Goal: Information Seeking & Learning: Learn about a topic

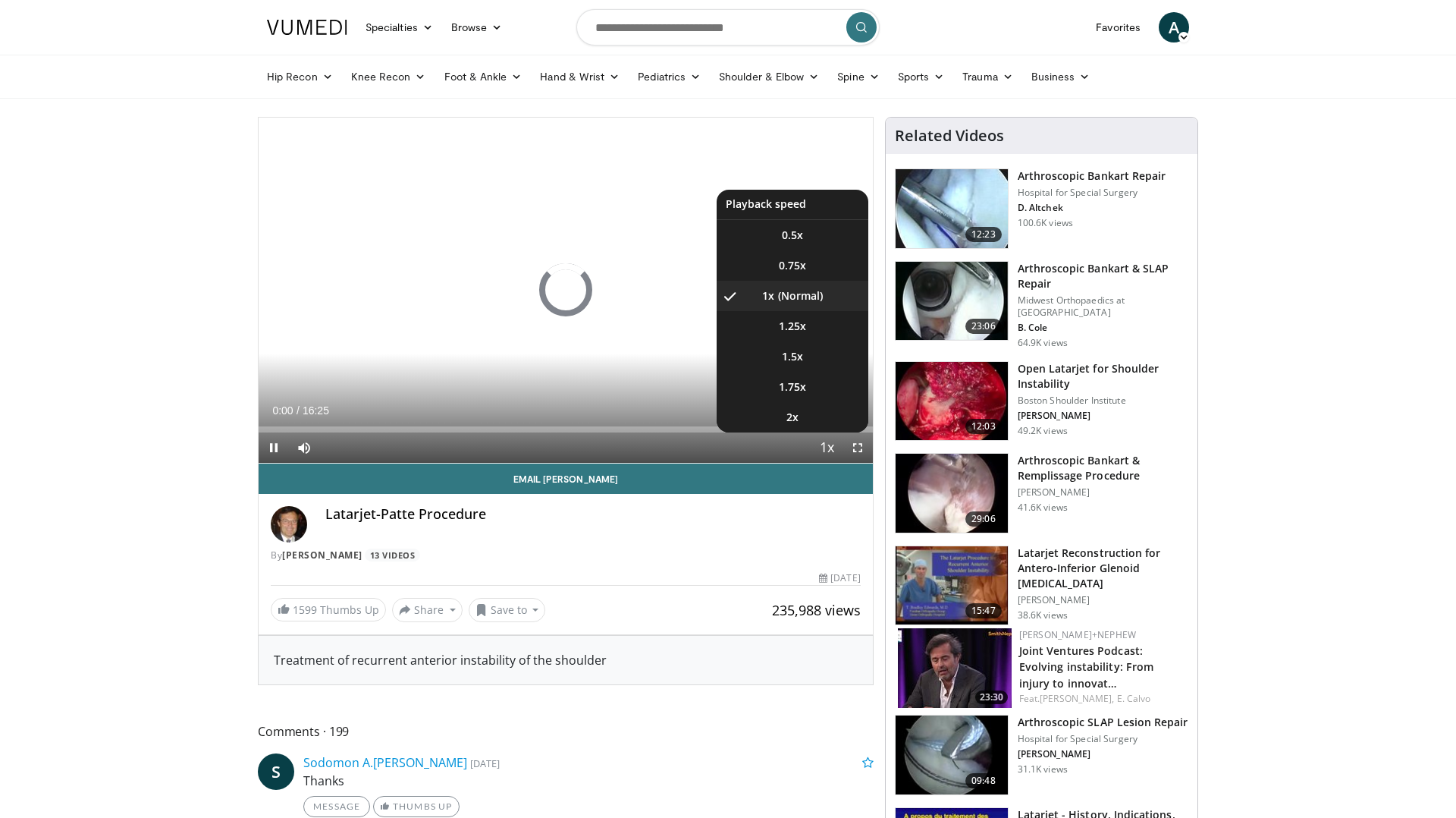
click at [821, 452] on span "Video Player" at bounding box center [828, 448] width 21 height 31
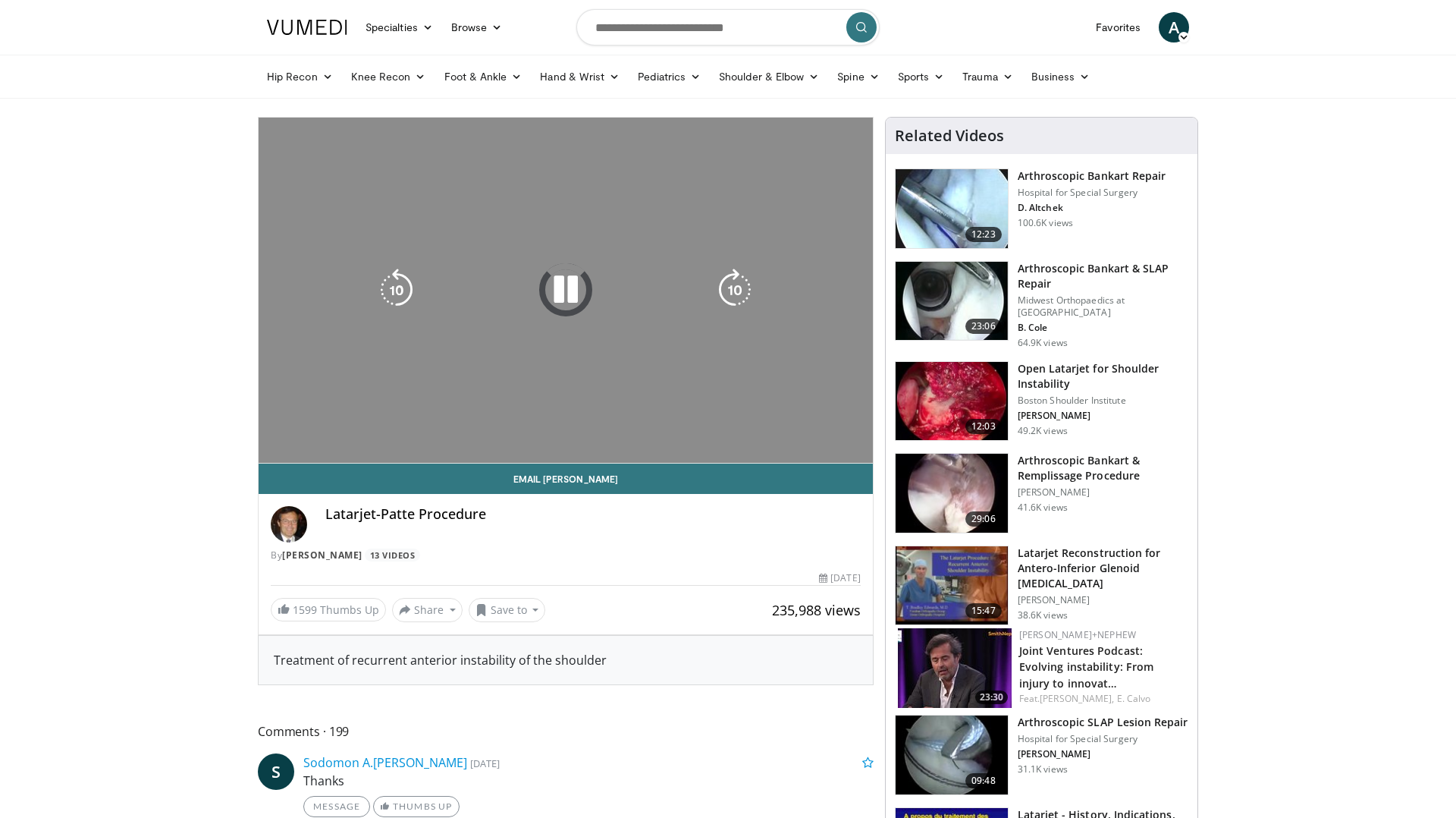
click at [821, 444] on video-js "**********" at bounding box center [566, 290] width 614 height 346
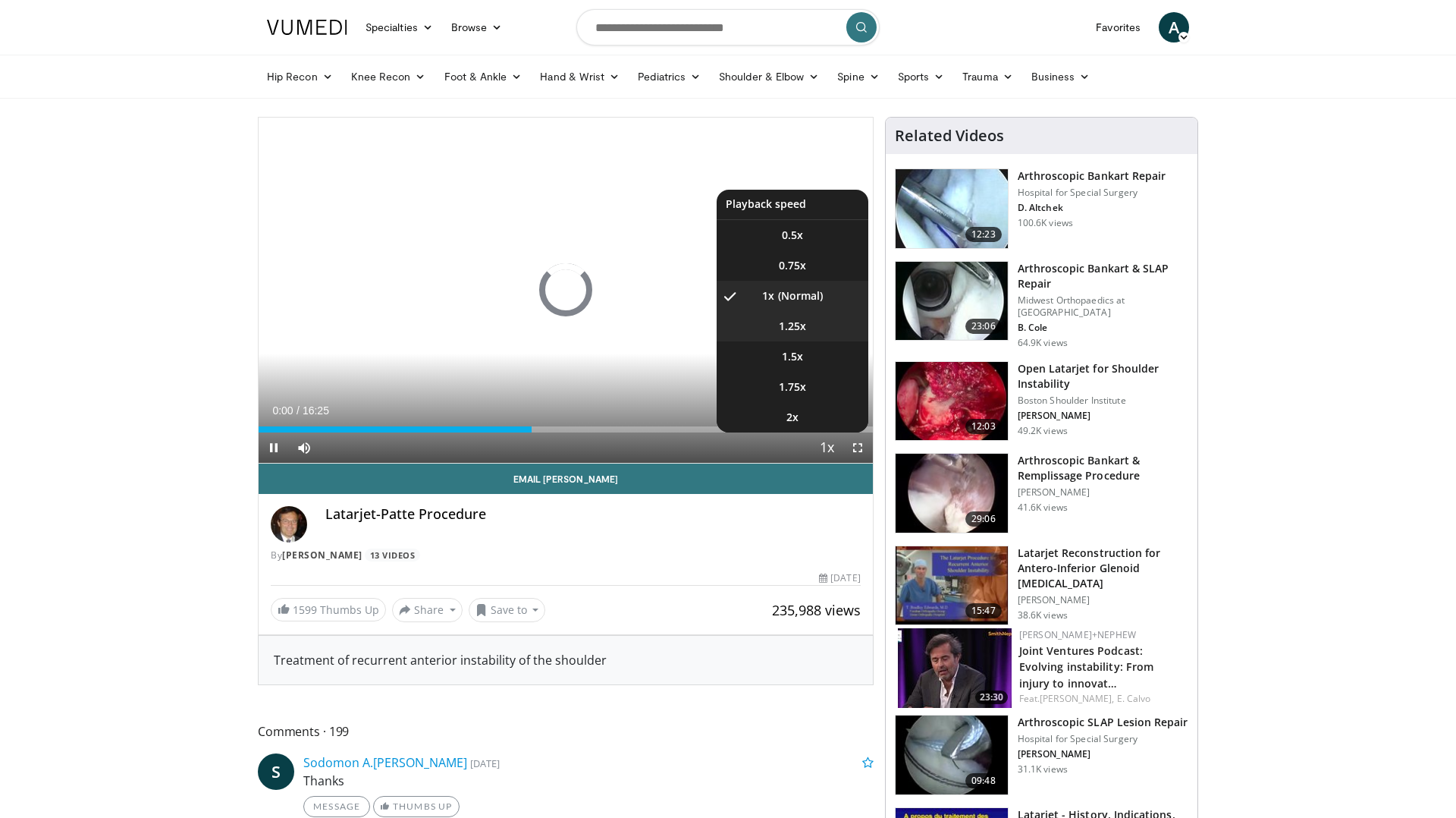
click at [802, 333] on span "1.25x" at bounding box center [792, 326] width 27 height 15
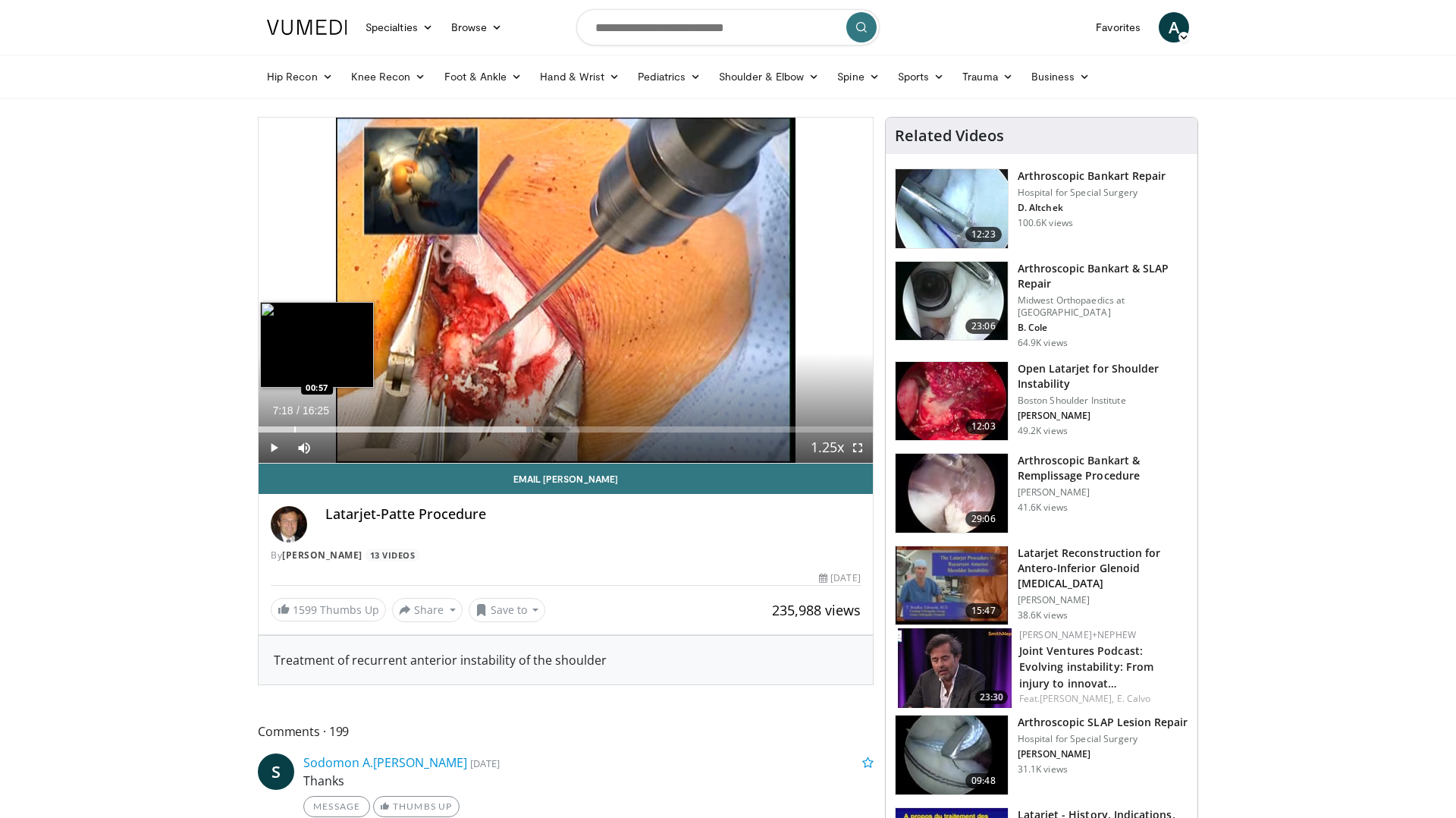
click at [294, 427] on div "Progress Bar" at bounding box center [295, 429] width 2 height 6
click at [306, 430] on div "Progress Bar" at bounding box center [306, 429] width 2 height 6
click at [320, 427] on div "Progress Bar" at bounding box center [320, 429] width 2 height 6
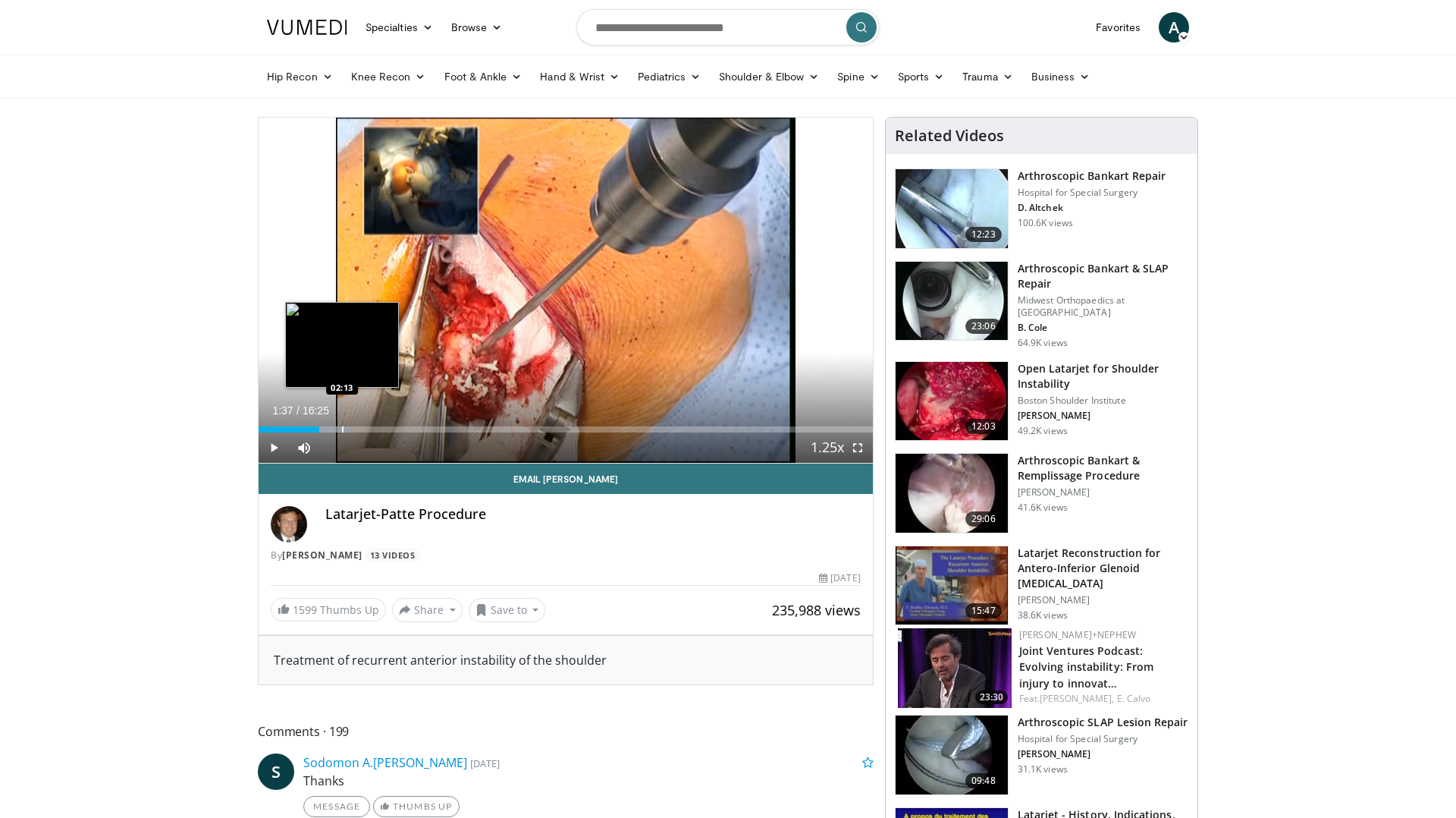
click at [342, 430] on div "Progress Bar" at bounding box center [343, 429] width 2 height 6
click at [272, 452] on span "Video Player" at bounding box center [273, 447] width 31 height 31
click at [322, 431] on div "Progress Bar" at bounding box center [323, 429] width 2 height 6
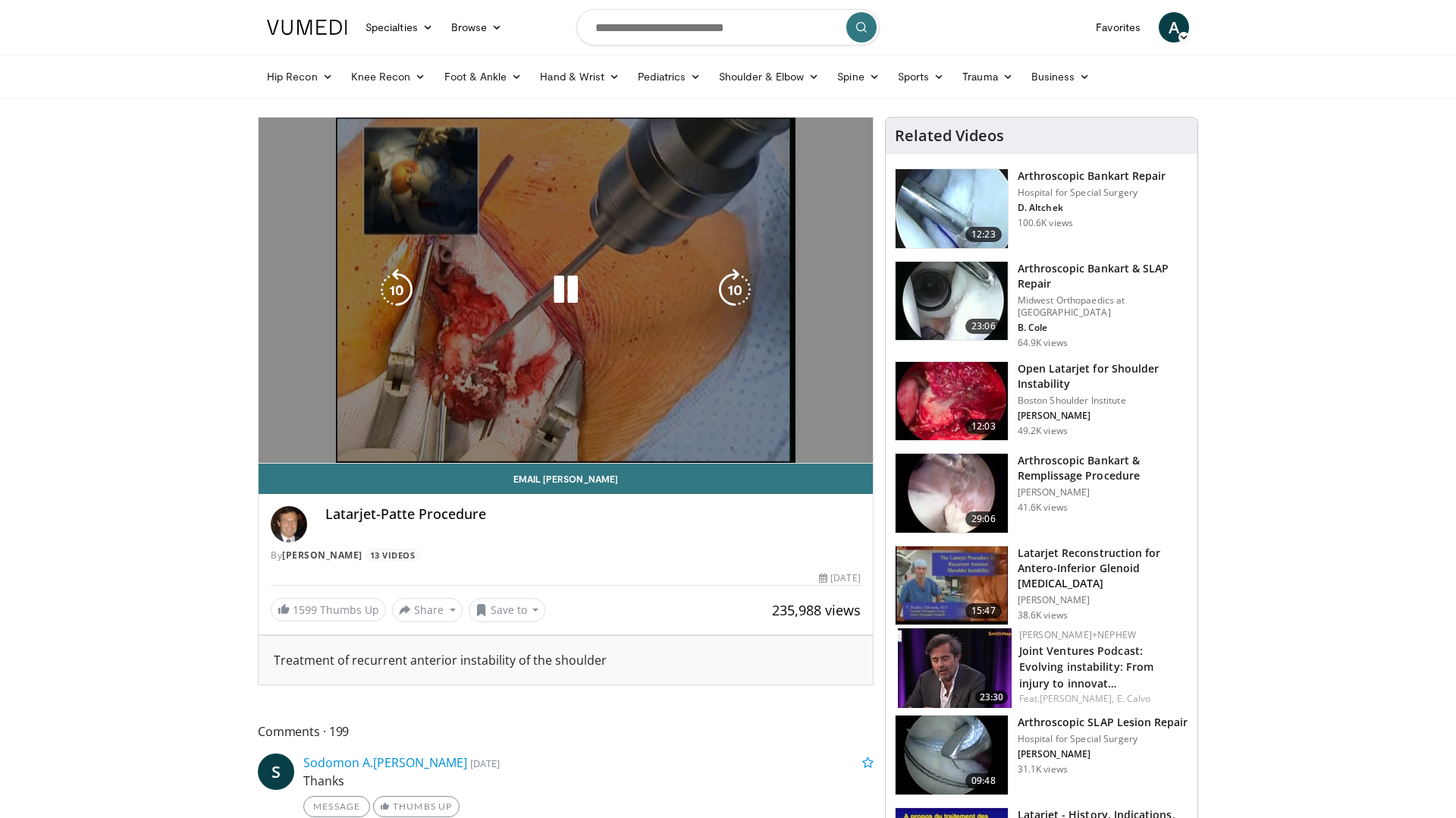
click at [312, 463] on span "Video Player" at bounding box center [304, 478] width 31 height 31
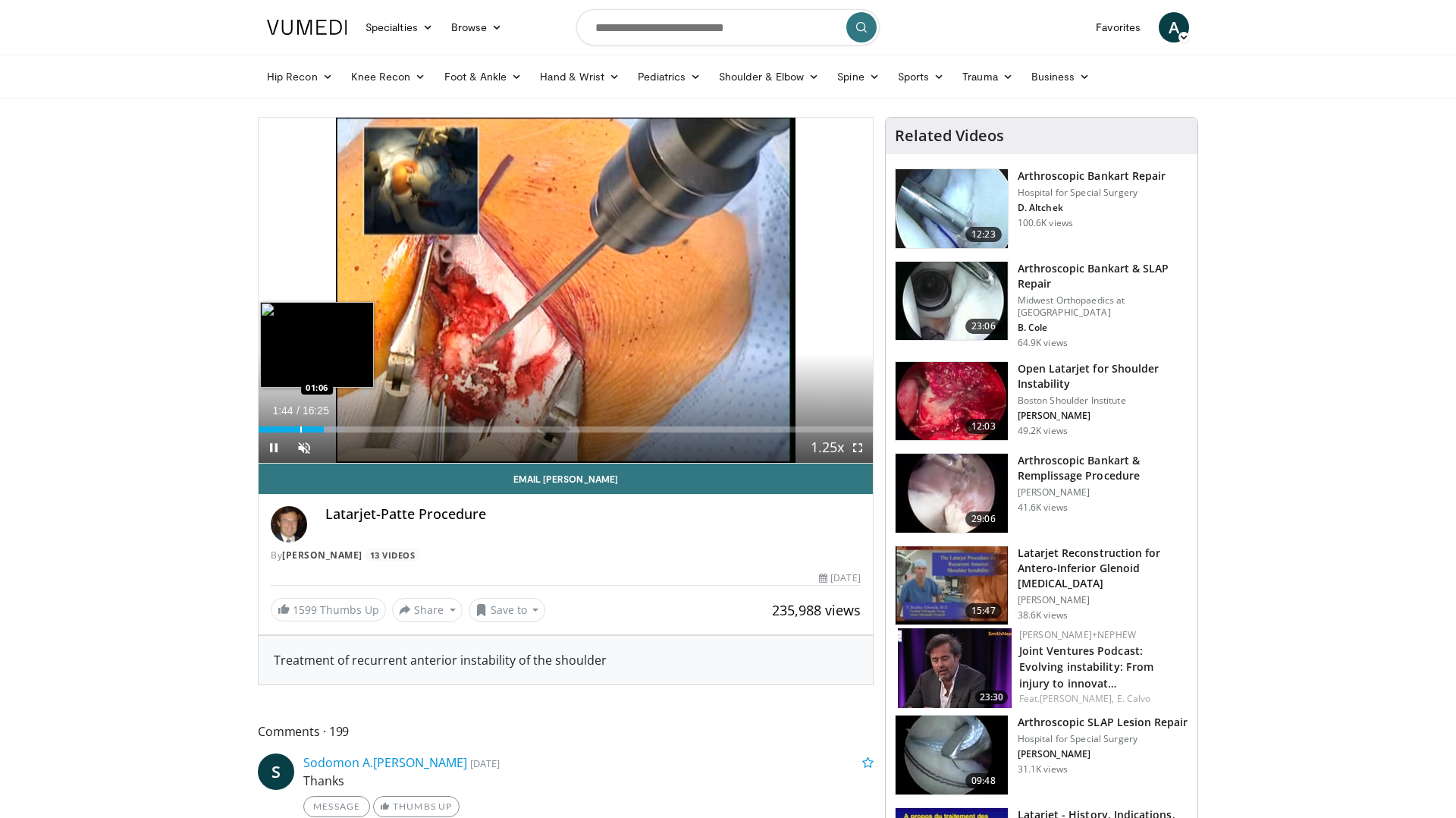
click at [301, 431] on div "Progress Bar" at bounding box center [301, 429] width 2 height 6
click at [858, 449] on span "Video Player" at bounding box center [857, 447] width 31 height 31
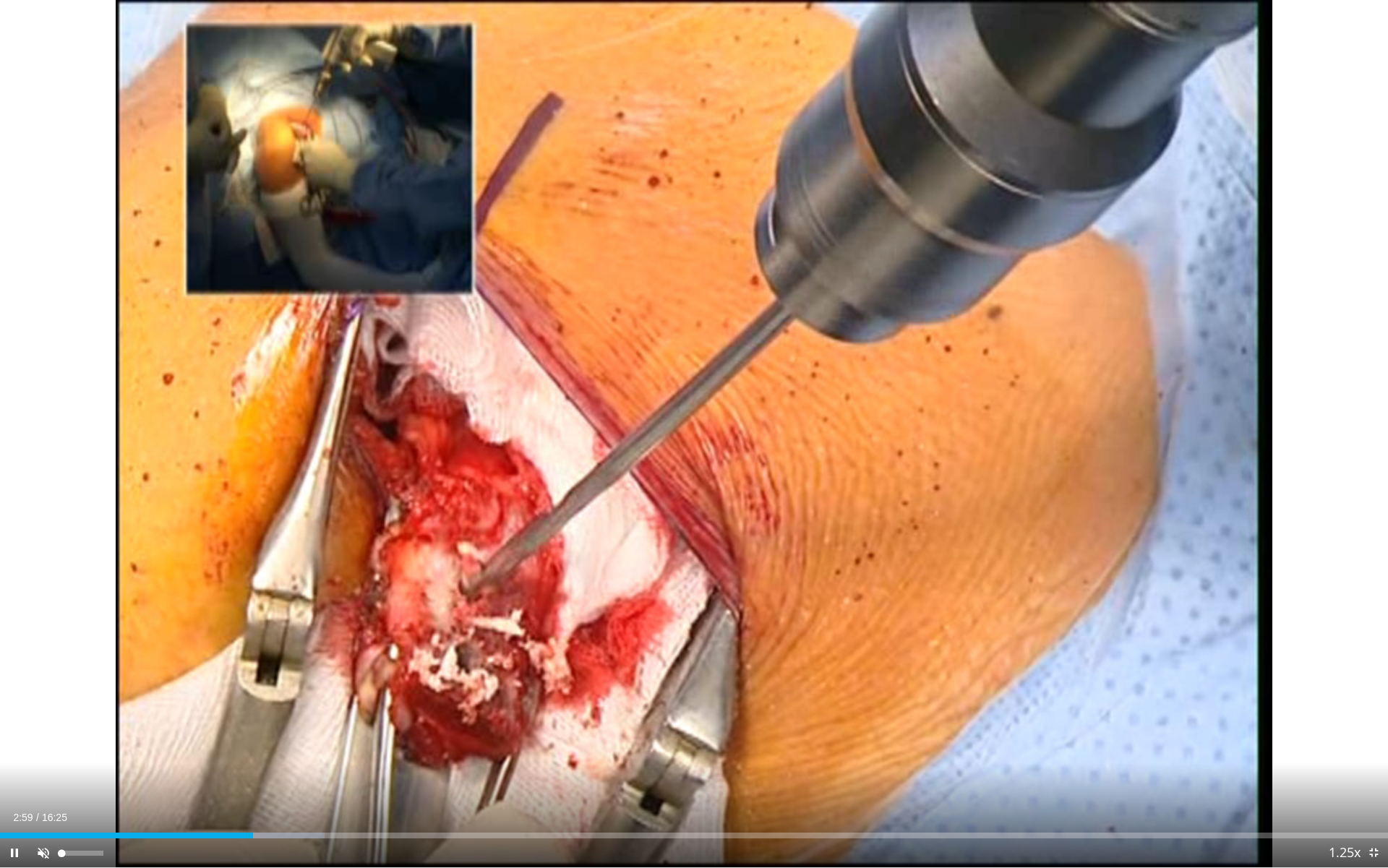
click at [41, 778] on span "Video Player" at bounding box center [43, 852] width 29 height 29
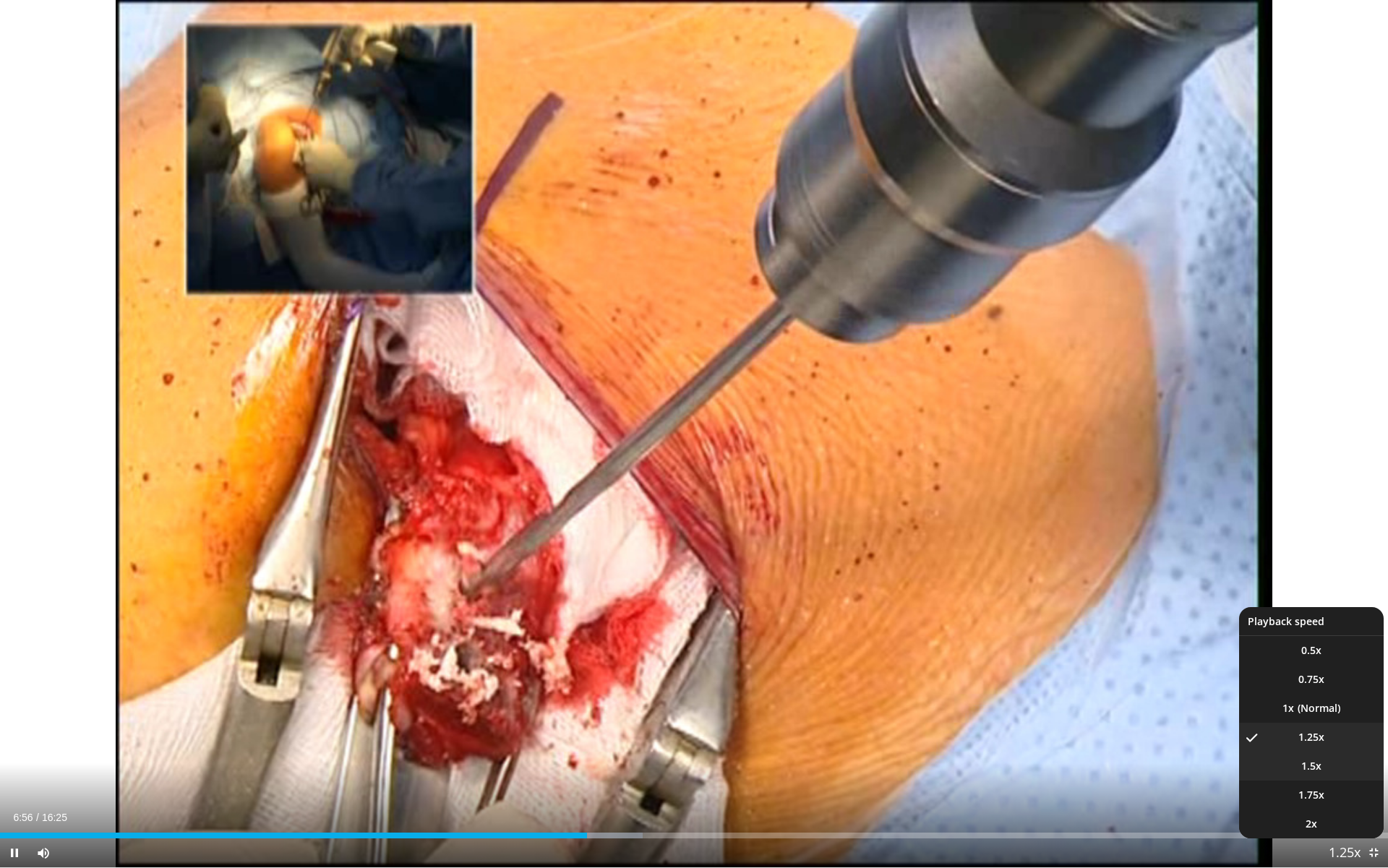
click at [1321, 768] on li "1.5x" at bounding box center [1312, 766] width 145 height 29
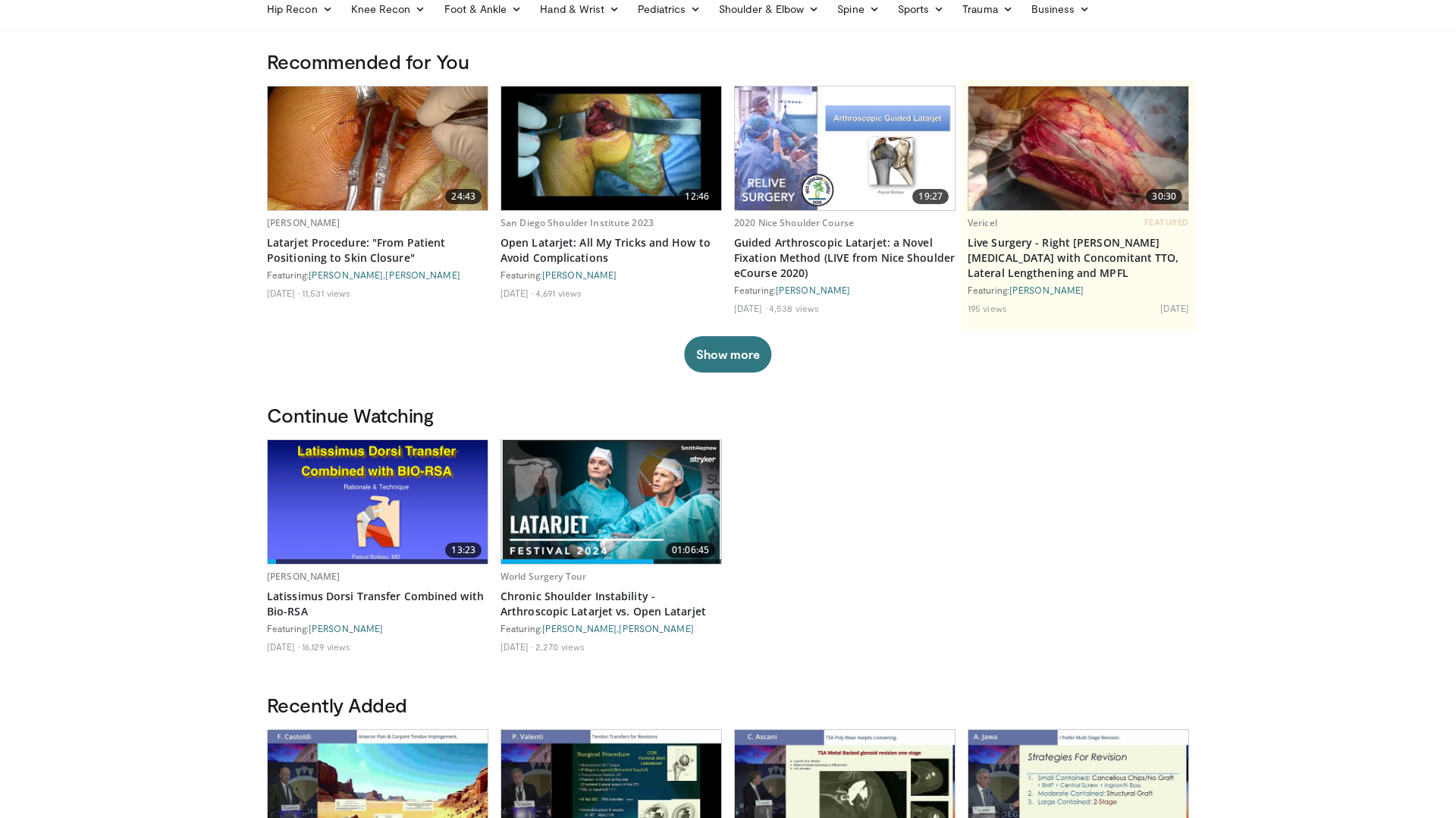
scroll to position [56, 0]
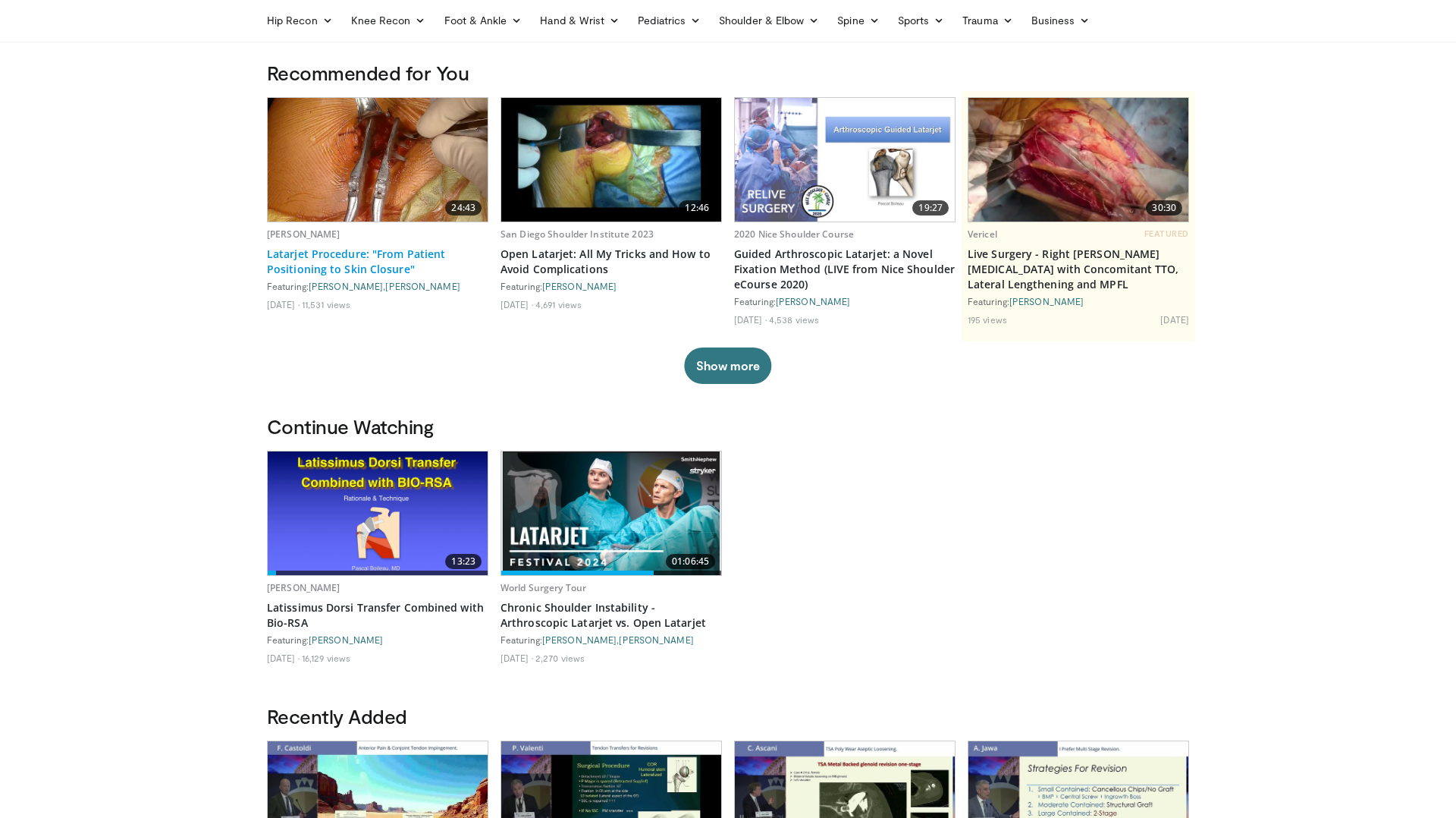
click at [372, 254] on link "Latarjet Procedure: "From Patient Positioning to Skin Closure"" at bounding box center [377, 261] width 221 height 31
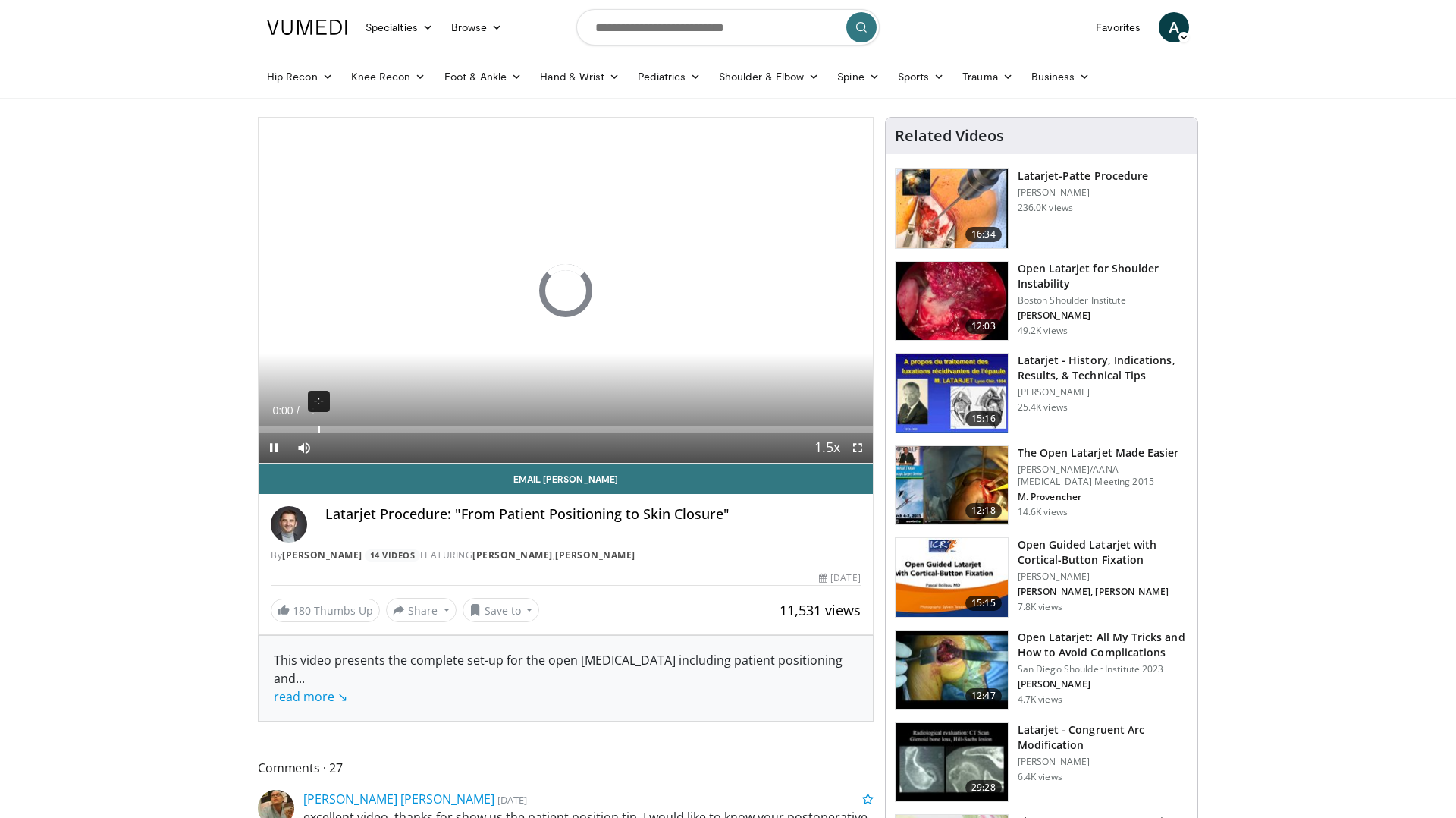
click at [319, 429] on div "-:-" at bounding box center [320, 429] width 2 height 6
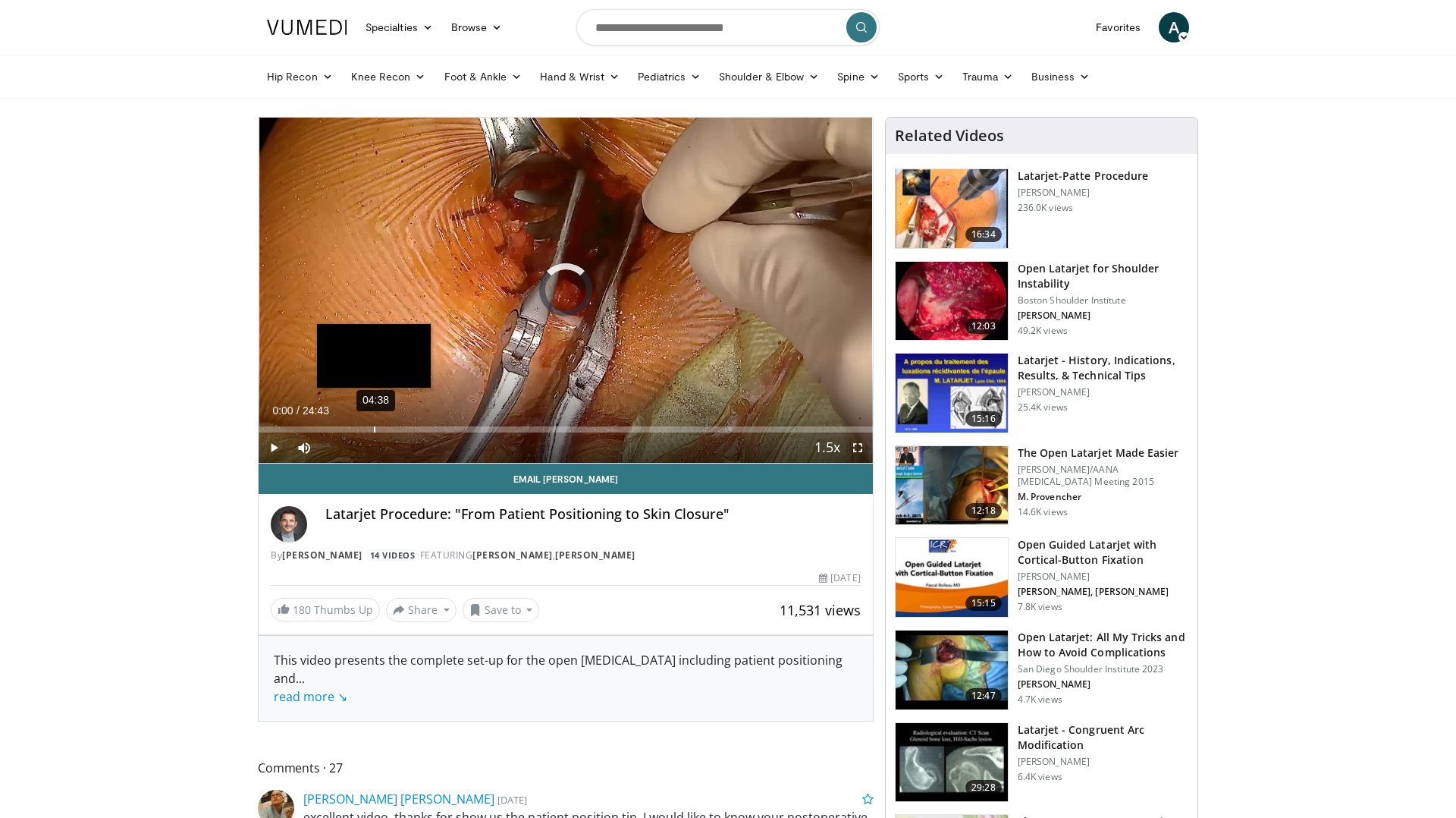
click at [374, 430] on div "04:38" at bounding box center [375, 429] width 2 height 6
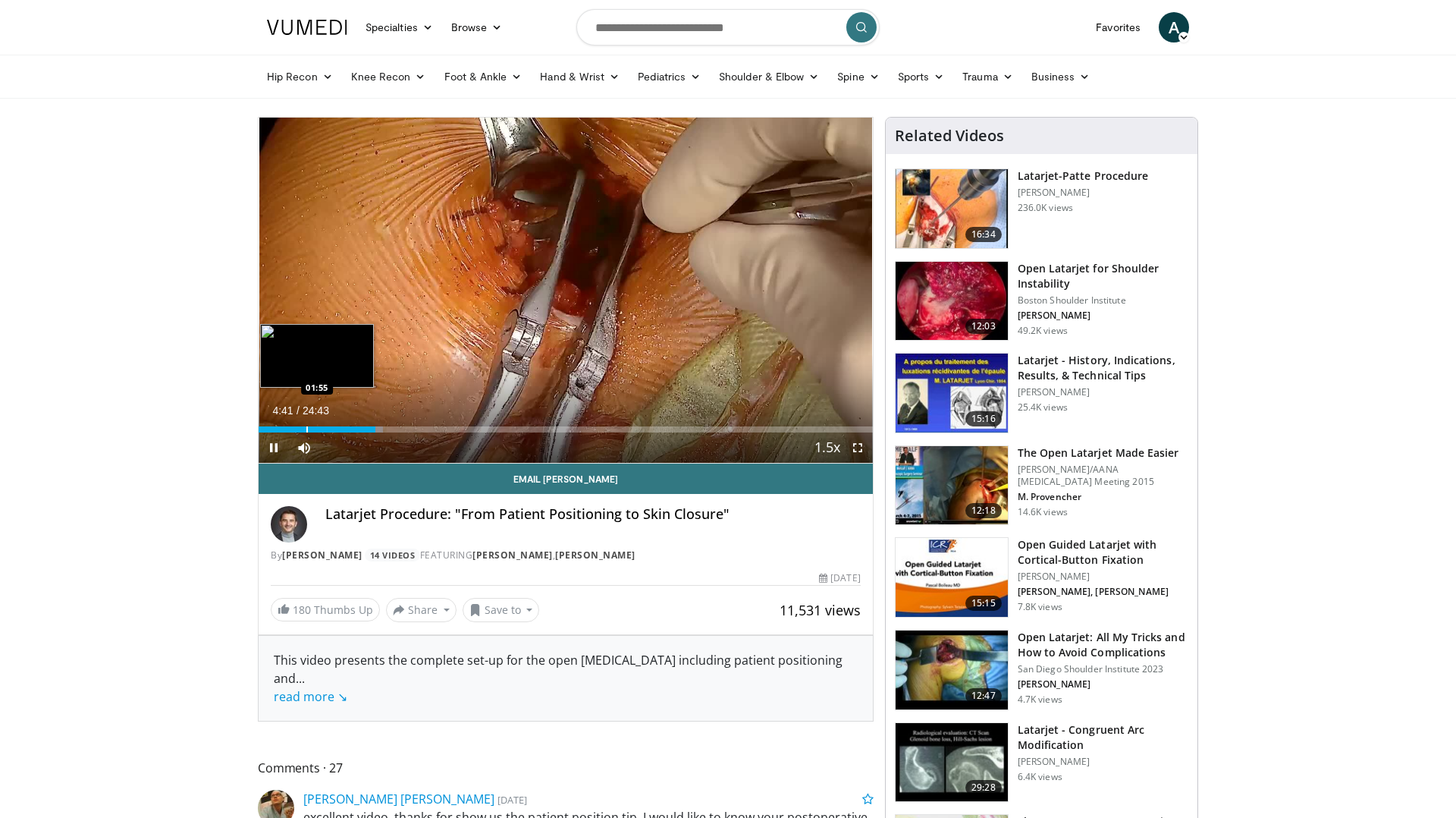
click at [306, 430] on div "Progress Bar" at bounding box center [307, 429] width 2 height 6
click at [274, 442] on span "Video Player" at bounding box center [273, 447] width 31 height 31
click at [963, 224] on img at bounding box center [951, 208] width 112 height 78
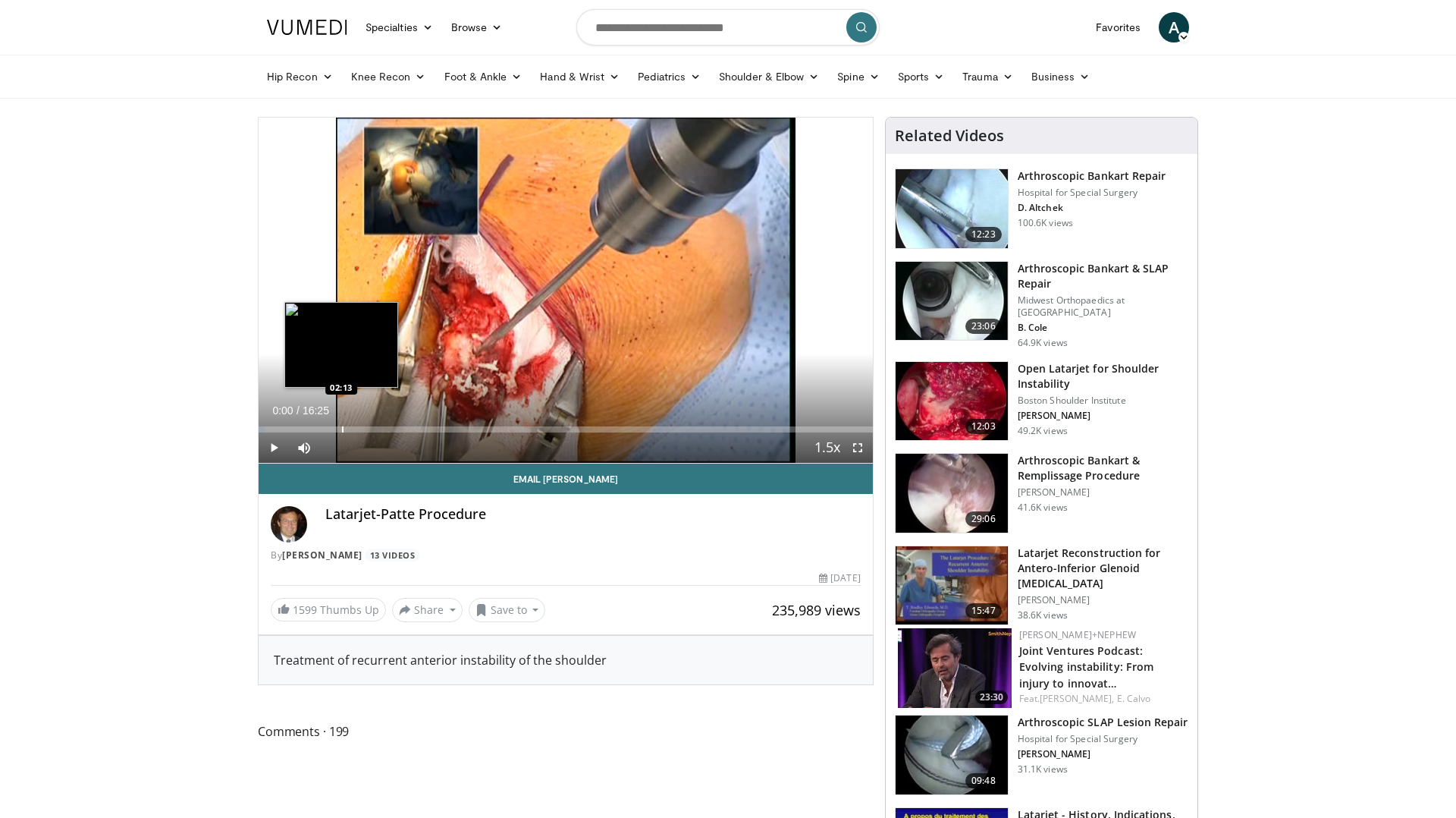
click at [342, 427] on div "Progress Bar" at bounding box center [343, 429] width 2 height 6
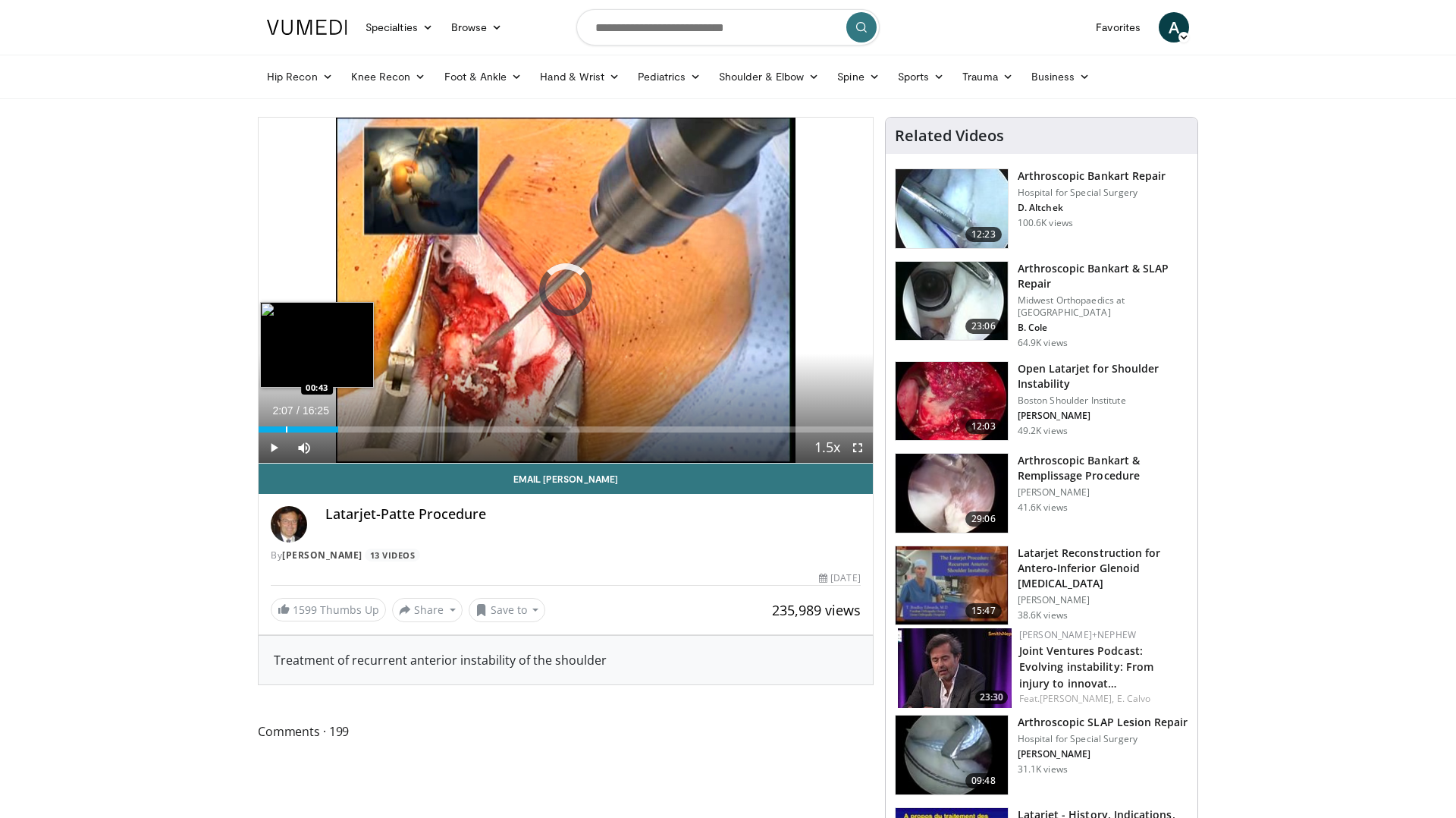
click at [287, 426] on div "Progress Bar" at bounding box center [287, 429] width 2 height 6
click at [266, 456] on span "Video Player" at bounding box center [273, 447] width 31 height 31
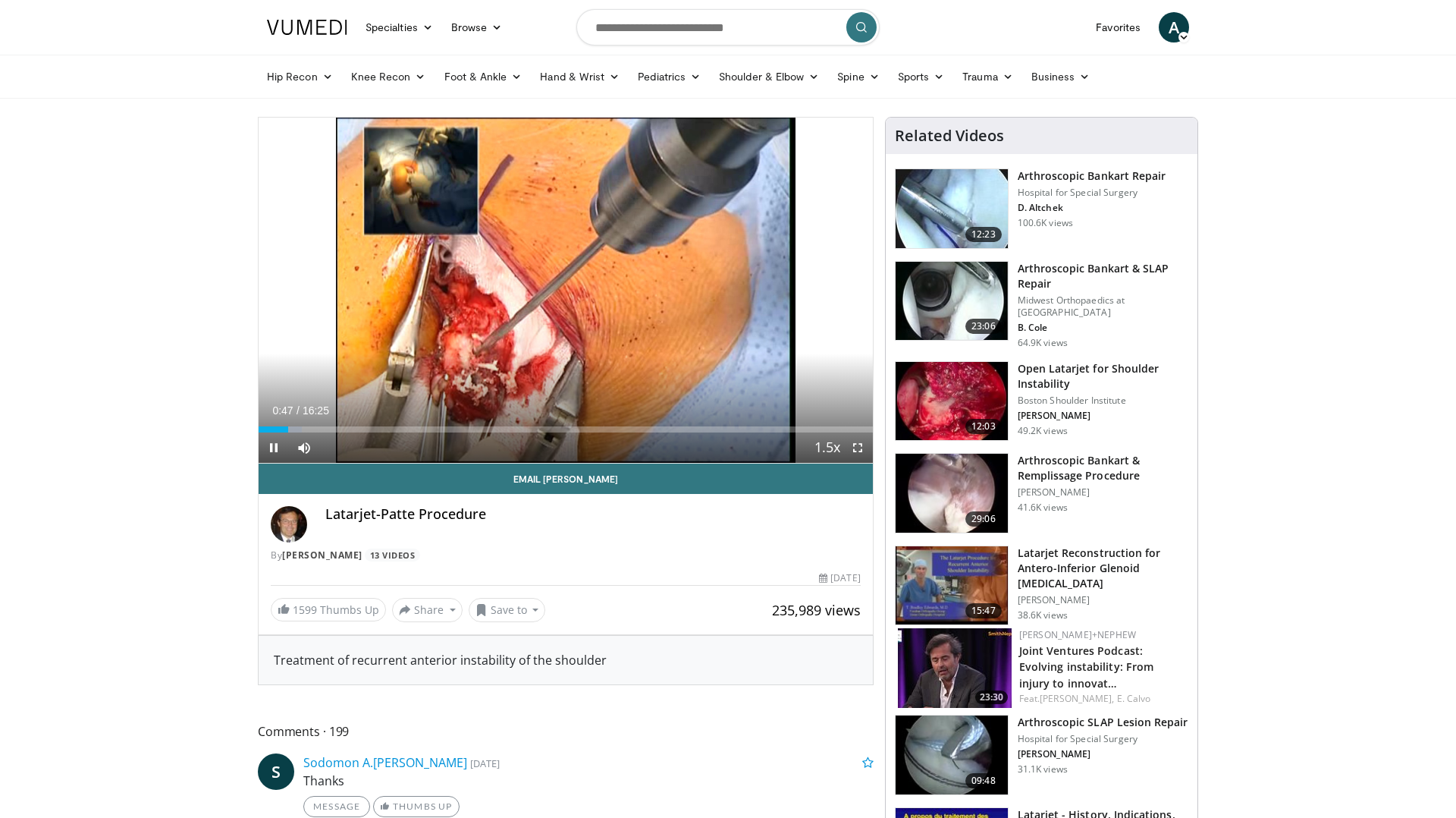
click at [278, 450] on span "Video Player" at bounding box center [273, 447] width 31 height 31
click at [293, 430] on div "Progress Bar" at bounding box center [294, 429] width 2 height 6
click at [320, 427] on div "Progress Bar" at bounding box center [321, 429] width 2 height 6
click at [338, 426] on div "Progress Bar" at bounding box center [337, 429] width 2 height 6
click at [372, 424] on div "Loaded : 15.22% 02:08 03:02" at bounding box center [566, 425] width 614 height 14
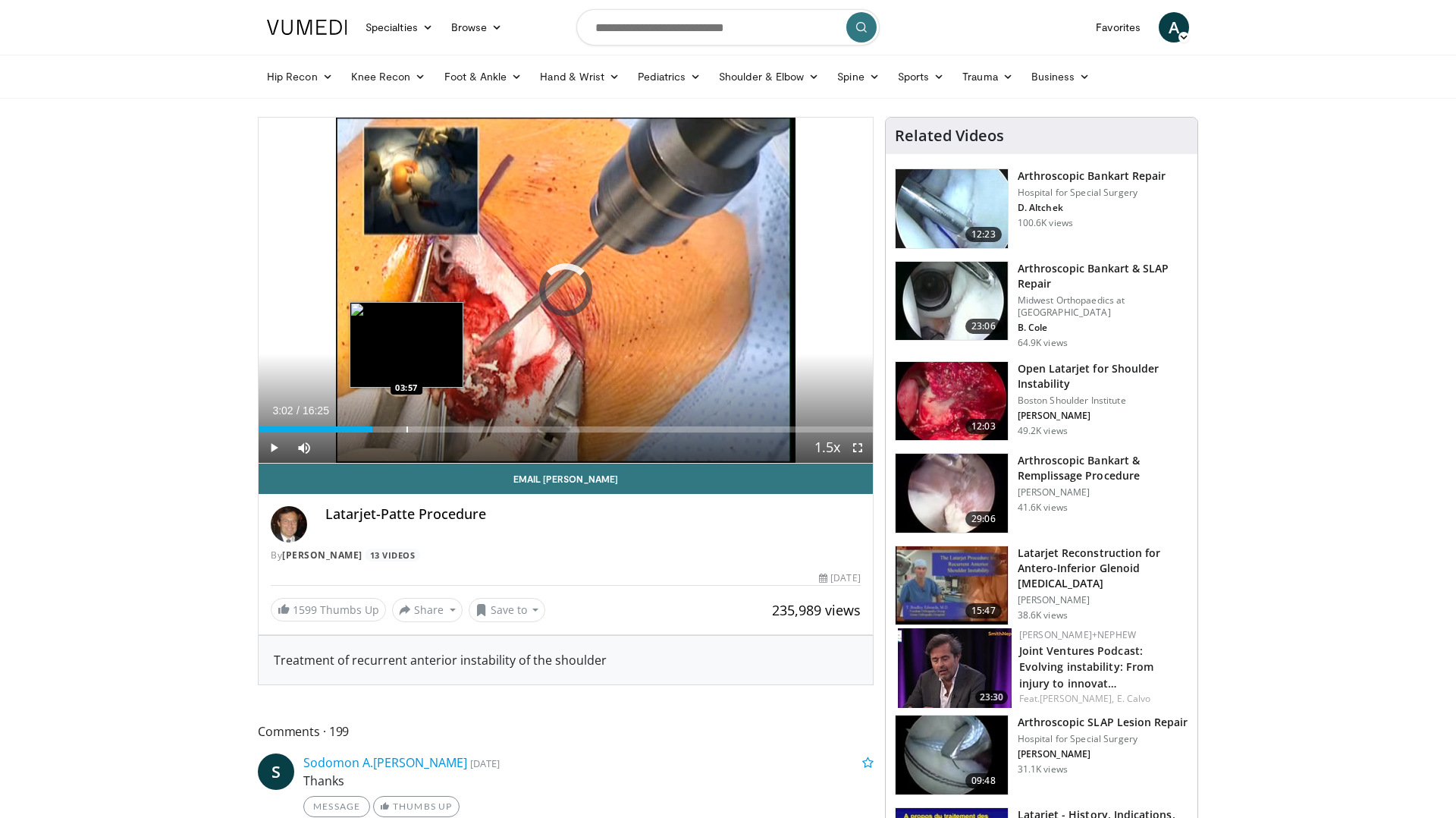
click at [407, 428] on div "Progress Bar" at bounding box center [407, 429] width 2 height 6
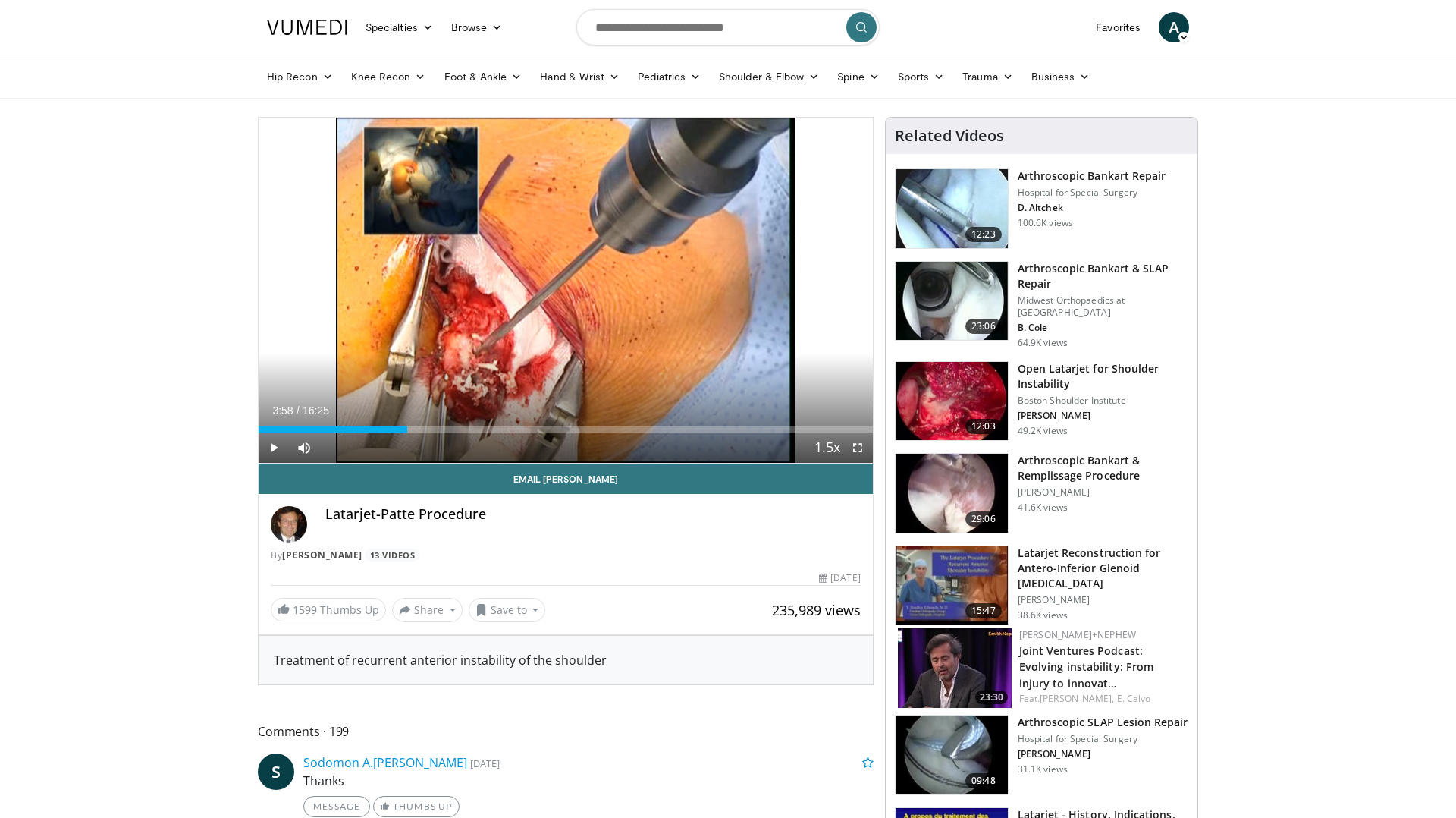
click at [440, 434] on div "Current Time 3:58 / Duration 16:25 Play Skip Backward Skip Forward Mute Loaded …" at bounding box center [566, 447] width 614 height 31
click at [438, 430] on div "Loaded : 24.35% 04:47 04:47" at bounding box center [566, 429] width 614 height 6
click at [469, 422] on div "Loaded : 29.43% 04:47 05:38" at bounding box center [566, 425] width 614 height 14
click at [366, 436] on div "Current Time 5:38 / Duration 16:25 Play Skip Backward Skip Forward Mute Loaded …" at bounding box center [566, 447] width 614 height 31
click at [429, 430] on div "Progress Bar" at bounding box center [430, 429] width 2 height 6
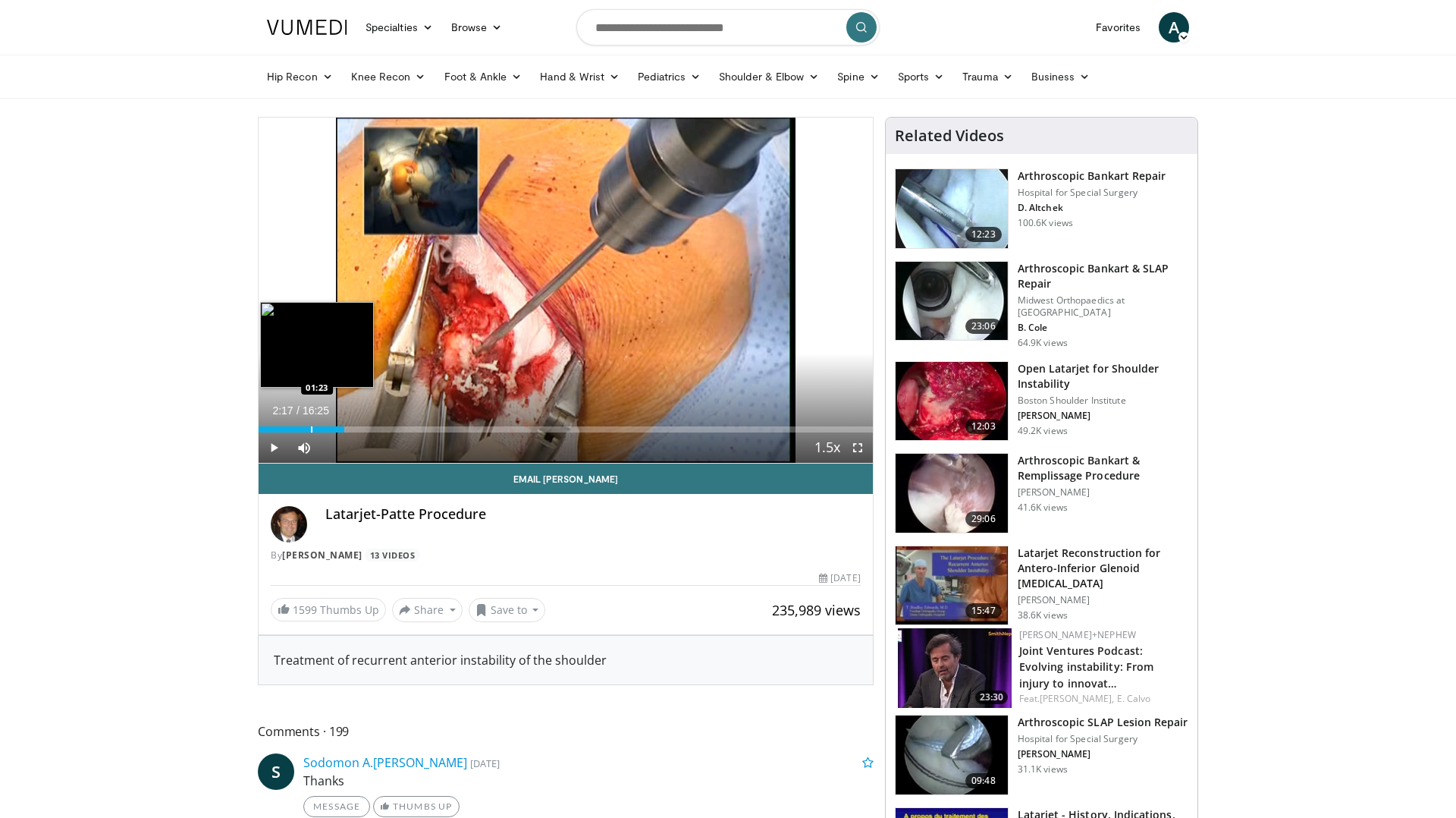
click at [311, 427] on div "Progress Bar" at bounding box center [311, 429] width 2 height 6
click at [301, 430] on div "Progress Bar" at bounding box center [302, 429] width 2 height 6
click at [285, 429] on div "Progress Bar" at bounding box center [286, 429] width 2 height 6
click at [272, 453] on span "Video Player" at bounding box center [273, 447] width 31 height 31
click at [278, 454] on span "Video Player" at bounding box center [273, 447] width 31 height 31
